Goal: Task Accomplishment & Management: Manage account settings

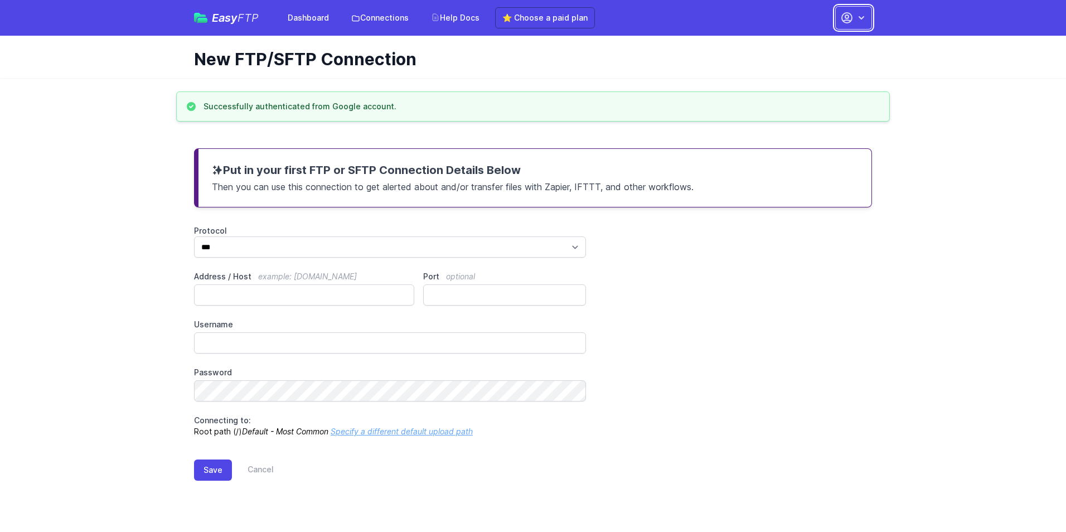
click at [858, 18] on icon "button" at bounding box center [861, 17] width 11 height 11
click at [797, 43] on link "Account Settings" at bounding box center [818, 46] width 107 height 20
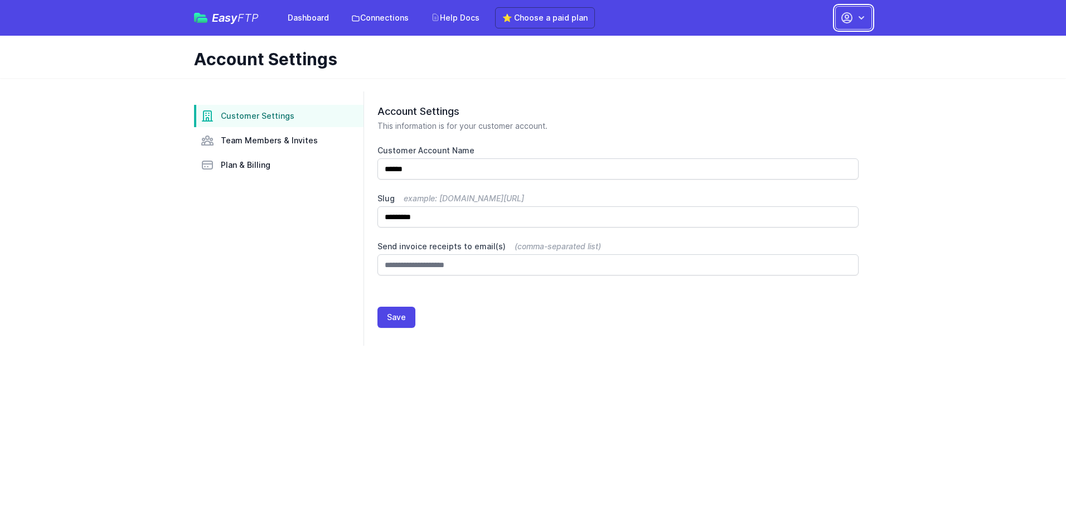
click at [852, 16] on icon "button" at bounding box center [847, 18] width 10 height 10
click at [792, 65] on link "Your Profile" at bounding box center [818, 66] width 107 height 20
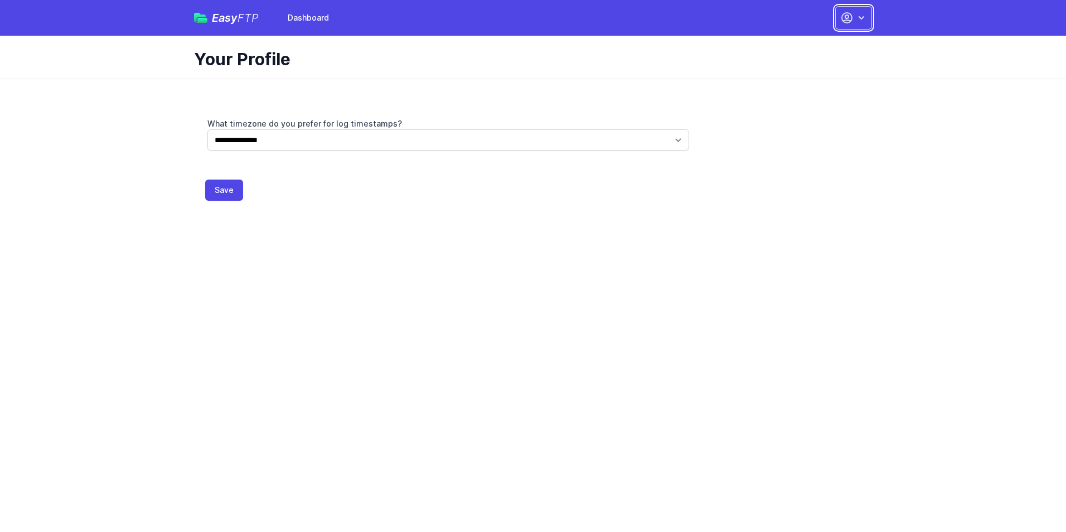
click at [859, 18] on icon "button" at bounding box center [861, 17] width 11 height 11
click at [784, 108] on link "Sign out" at bounding box center [818, 106] width 107 height 20
